Goal: Task Accomplishment & Management: Manage account settings

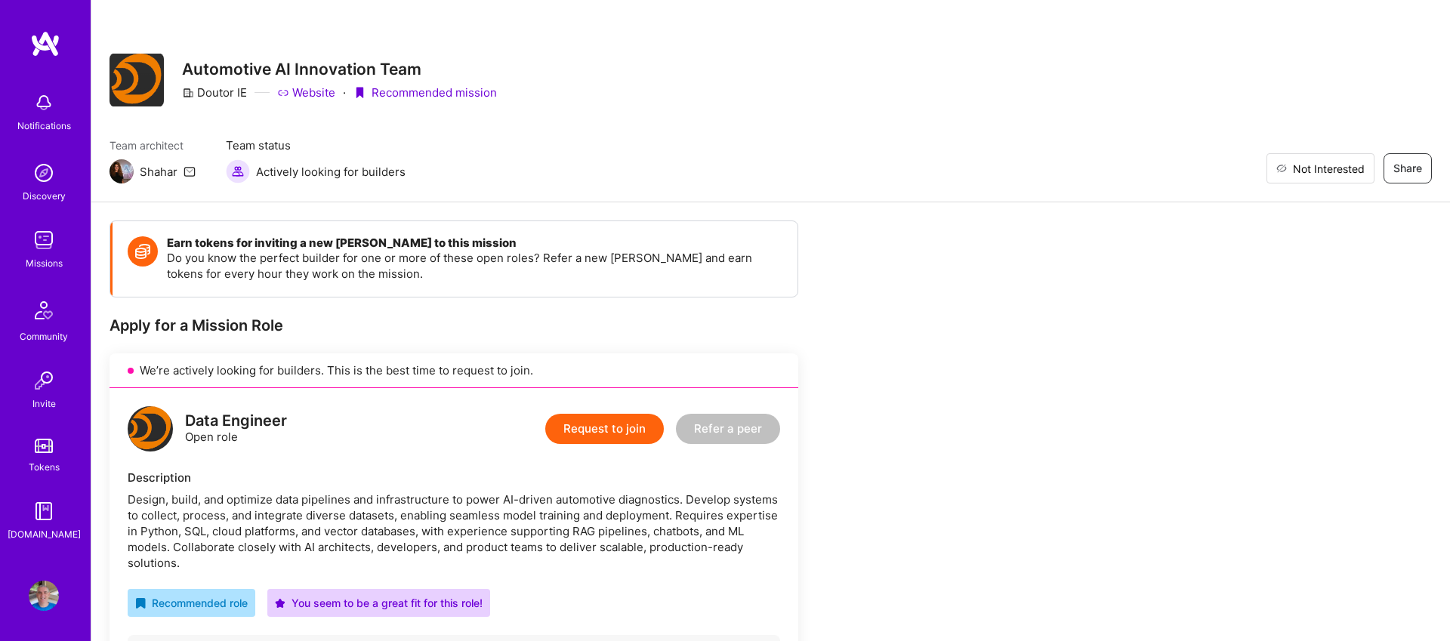
click at [1330, 168] on span "Not Interested" at bounding box center [1329, 169] width 72 height 16
click at [44, 238] on img at bounding box center [44, 240] width 30 height 30
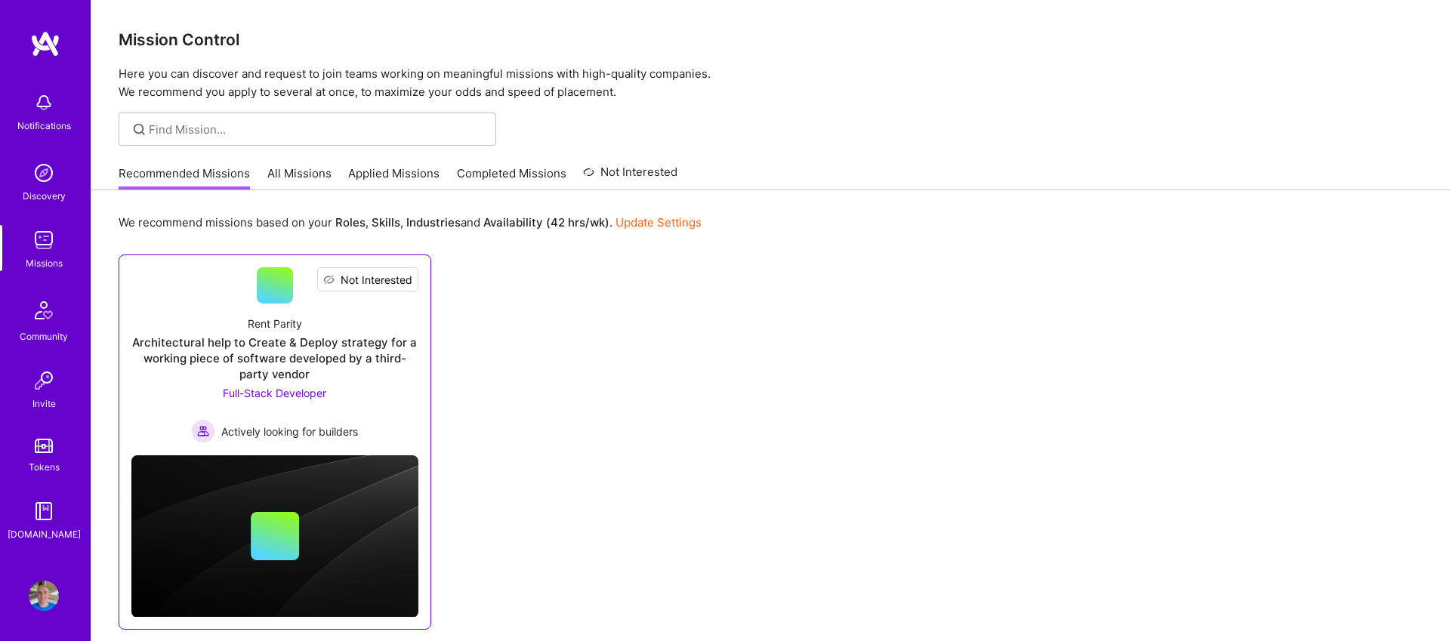
click at [370, 278] on span "Not Interested" at bounding box center [377, 280] width 72 height 16
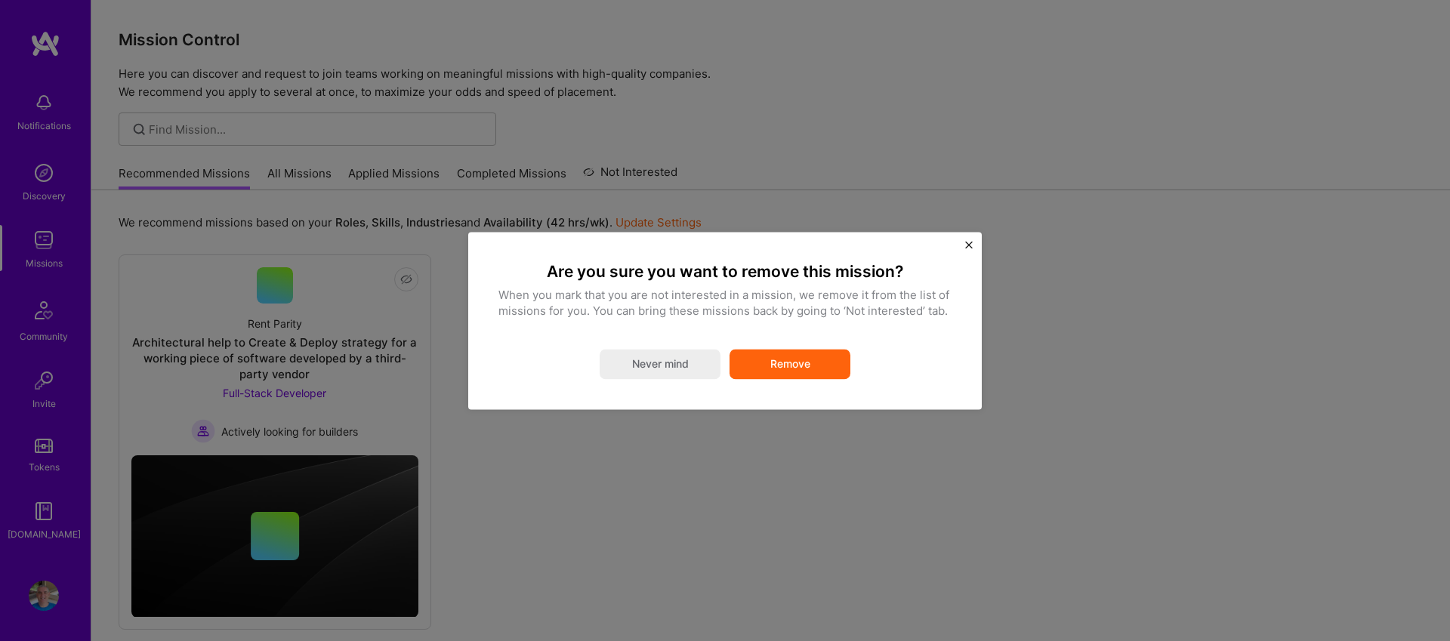
click at [779, 359] on button "Remove" at bounding box center [789, 364] width 121 height 30
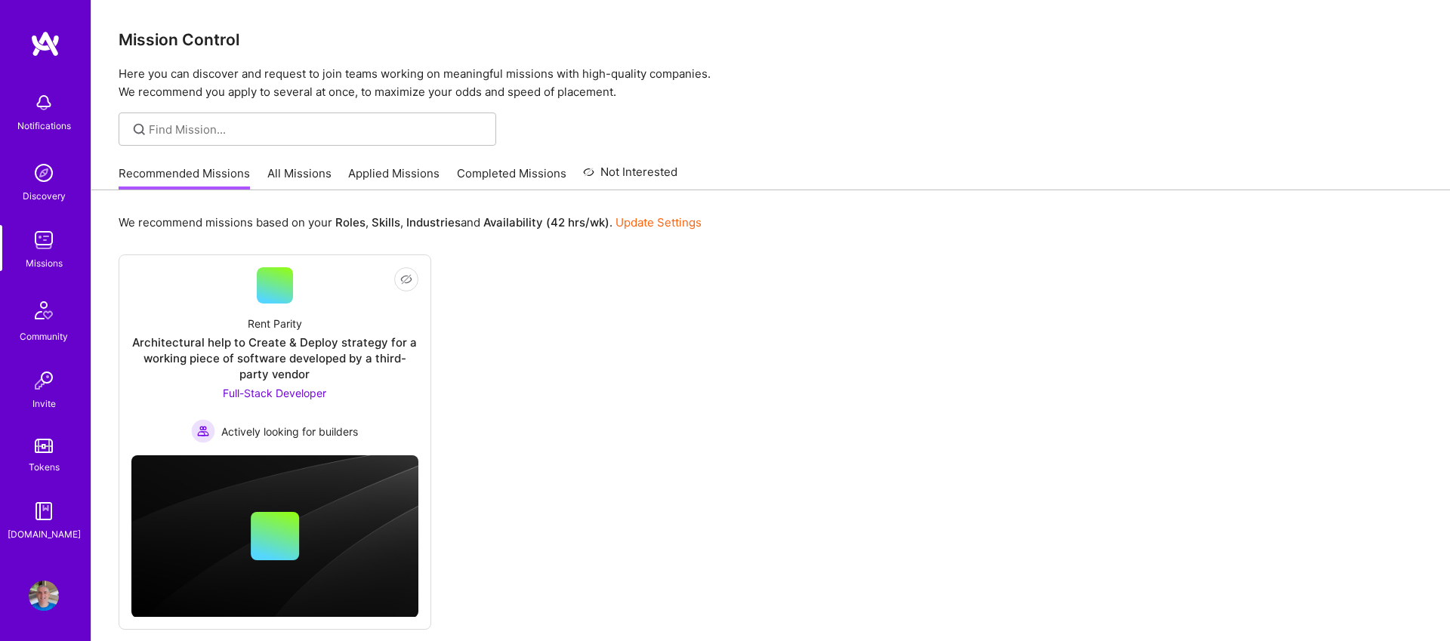
click at [46, 243] on img at bounding box center [44, 240] width 30 height 30
